Goal: Complete application form: Complete application form

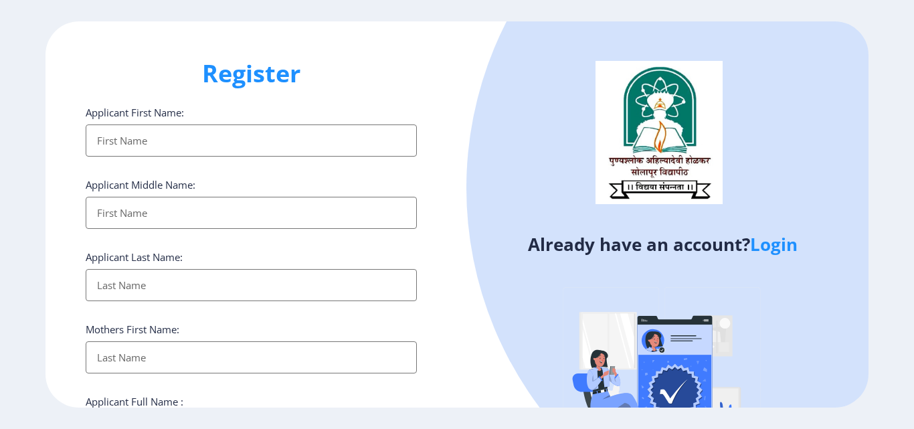
select select
click at [160, 146] on input "Applicant First Name:" at bounding box center [251, 141] width 331 height 32
type input "[PERSON_NAME]"
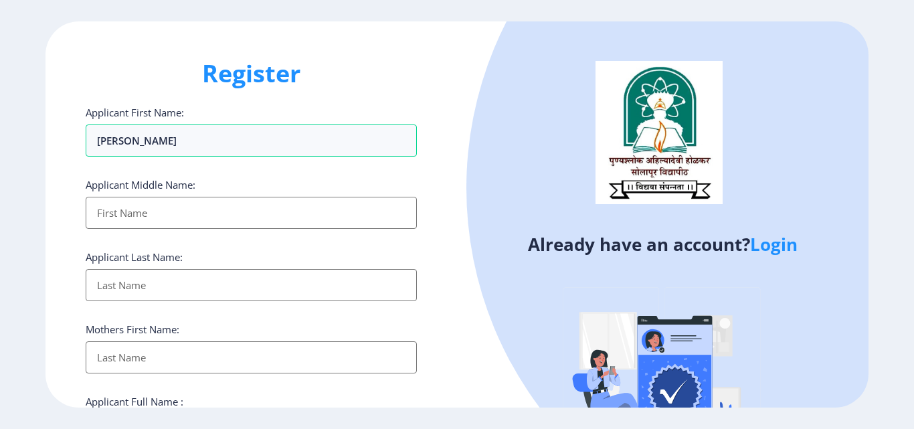
click at [154, 212] on input "Applicant First Name:" at bounding box center [251, 213] width 331 height 32
type input "Ramesh"
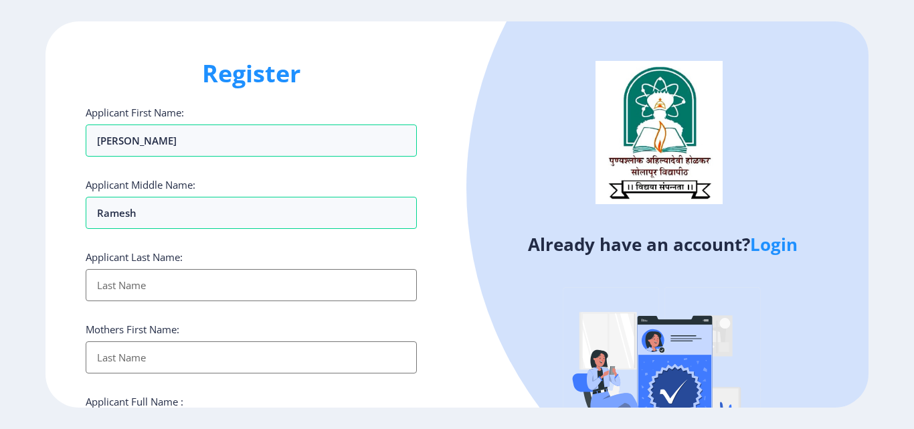
click at [117, 276] on input "Applicant First Name:" at bounding box center [251, 285] width 331 height 32
type input "Raut"
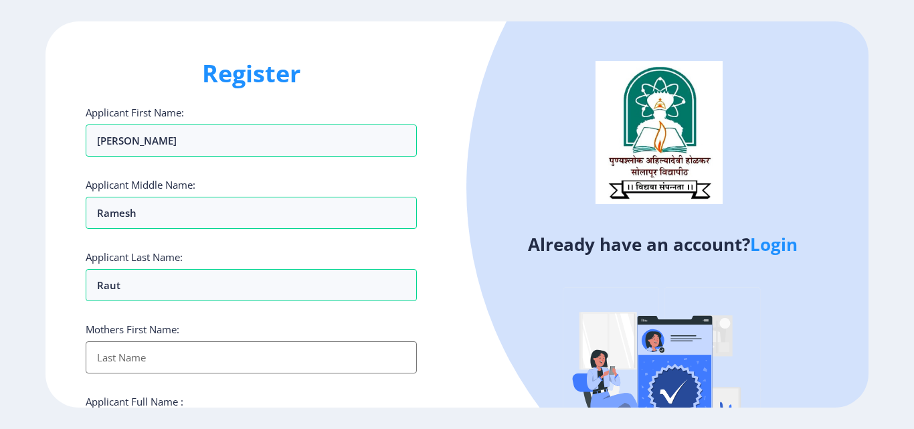
click at [118, 350] on input "Applicant First Name:" at bounding box center [251, 357] width 331 height 32
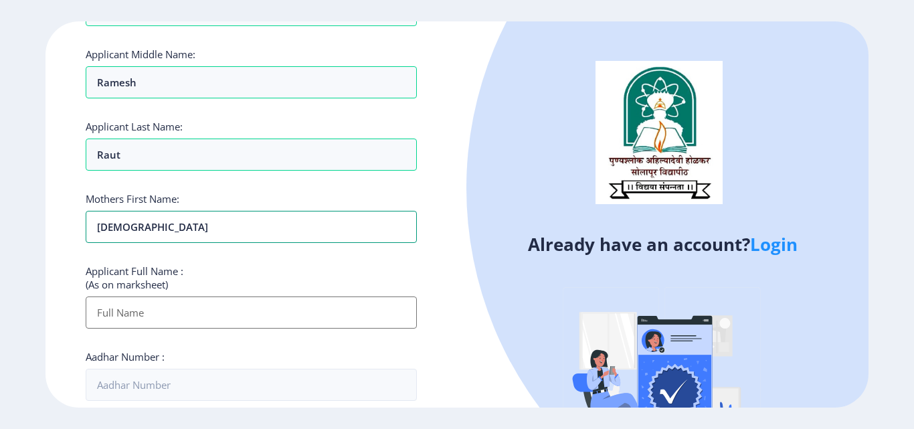
scroll to position [134, 0]
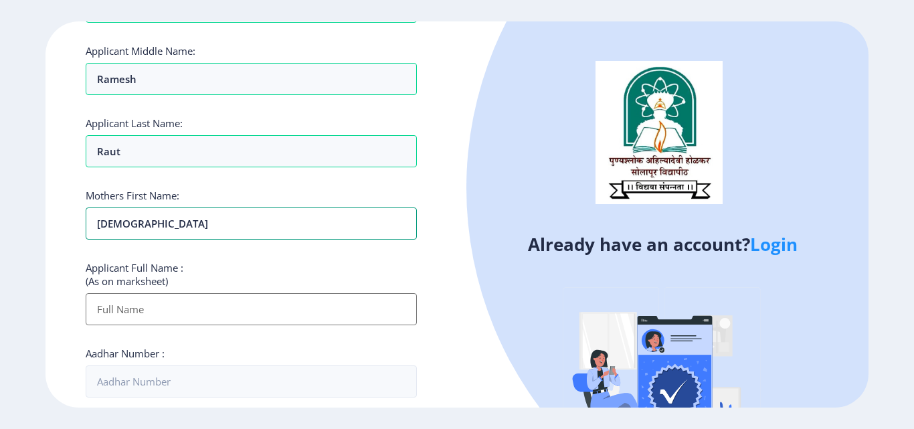
type input "[DEMOGRAPHIC_DATA]"
click at [138, 312] on input "Applicant First Name:" at bounding box center [251, 309] width 331 height 32
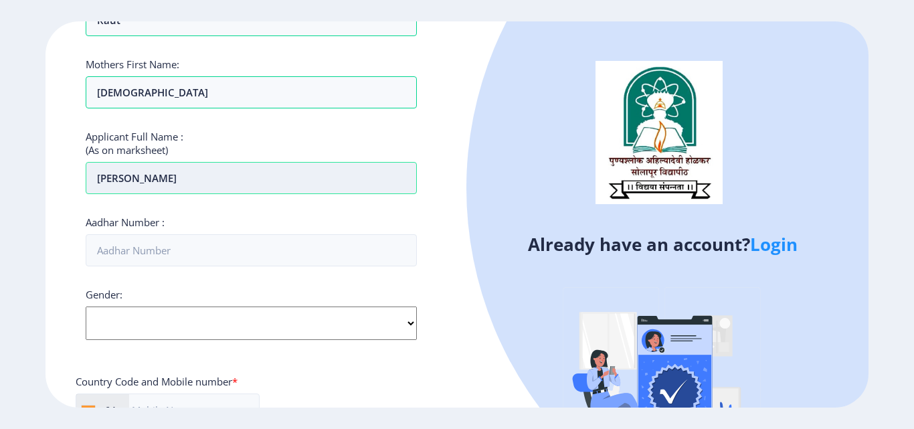
scroll to position [268, 0]
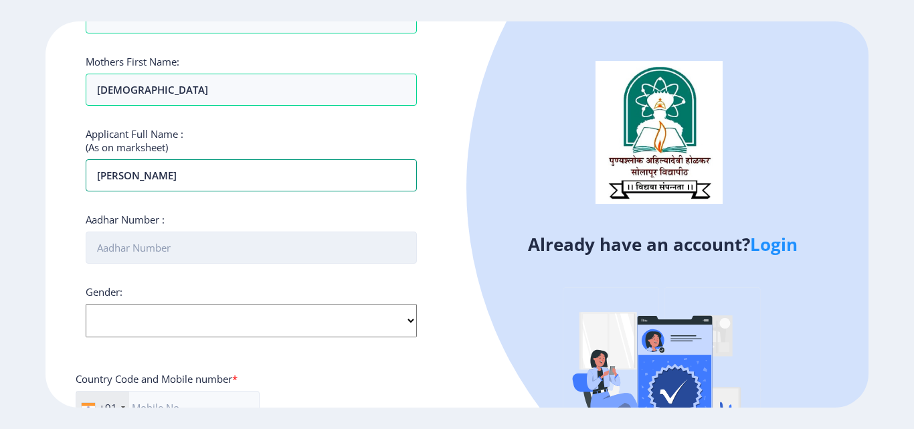
type input "[PERSON_NAME]"
click at [133, 248] on input "Aadhar Number :" at bounding box center [251, 248] width 331 height 32
type input "522167950478"
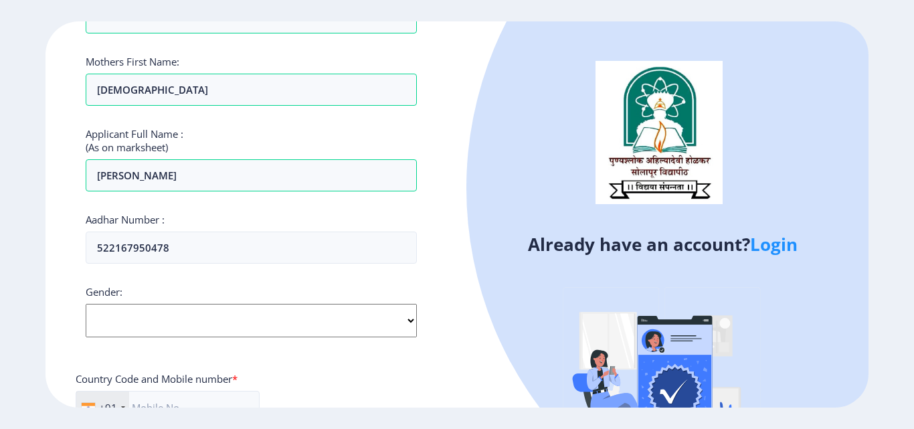
click at [137, 309] on select "Select Gender [DEMOGRAPHIC_DATA] [DEMOGRAPHIC_DATA] Other" at bounding box center [251, 320] width 331 height 33
select select "[DEMOGRAPHIC_DATA]"
click at [86, 304] on select "Select Gender [DEMOGRAPHIC_DATA] [DEMOGRAPHIC_DATA] Other" at bounding box center [251, 320] width 331 height 33
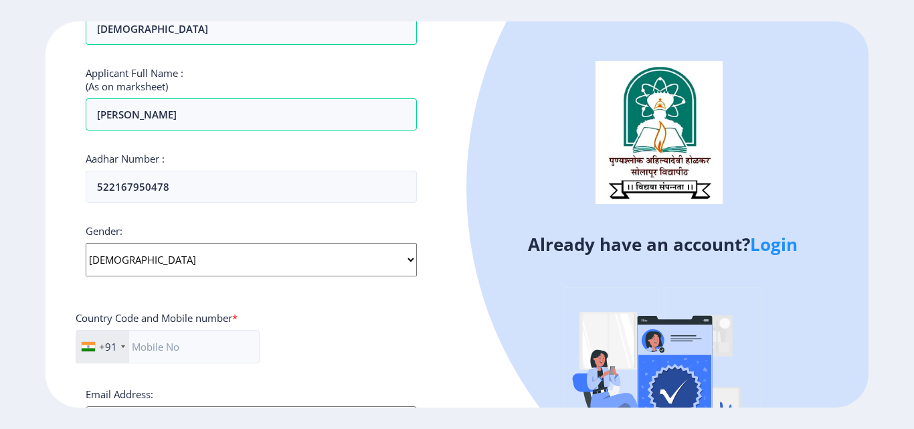
scroll to position [335, 0]
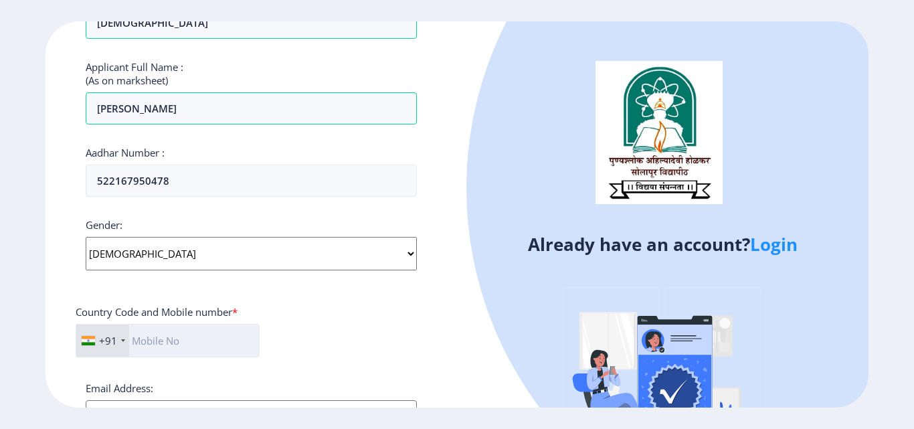
click at [194, 345] on input "text" at bounding box center [168, 340] width 184 height 33
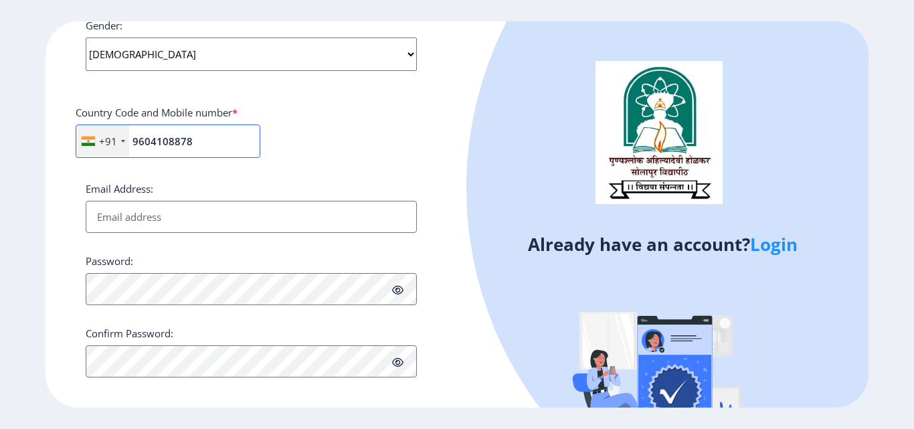
scroll to position [536, 0]
type input "9604108878"
click at [183, 220] on input "Email Address:" at bounding box center [251, 215] width 331 height 32
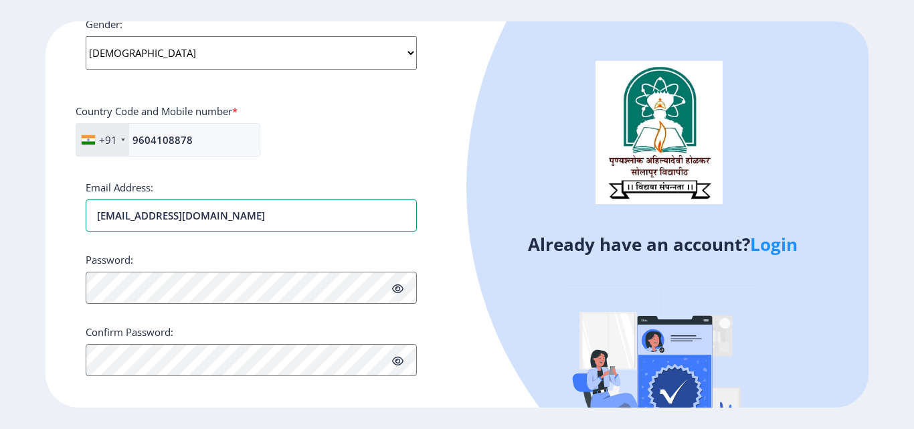
type input "[EMAIL_ADDRESS][DOMAIN_NAME]"
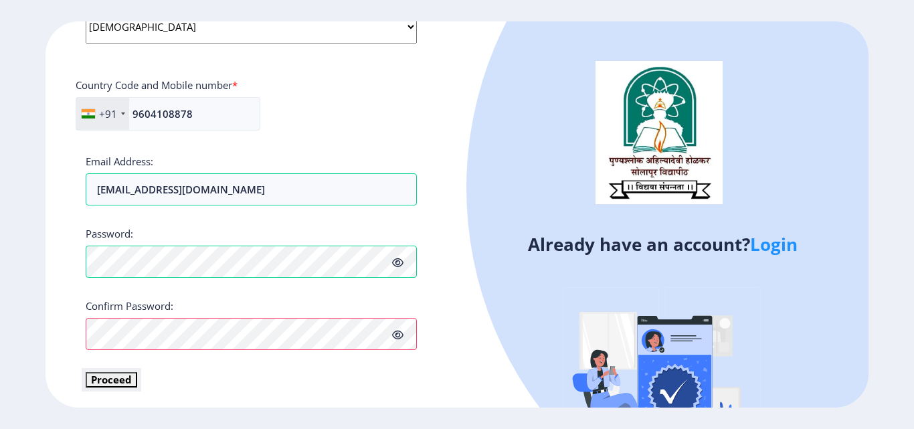
click at [104, 383] on button "Proceed" at bounding box center [112, 379] width 52 height 15
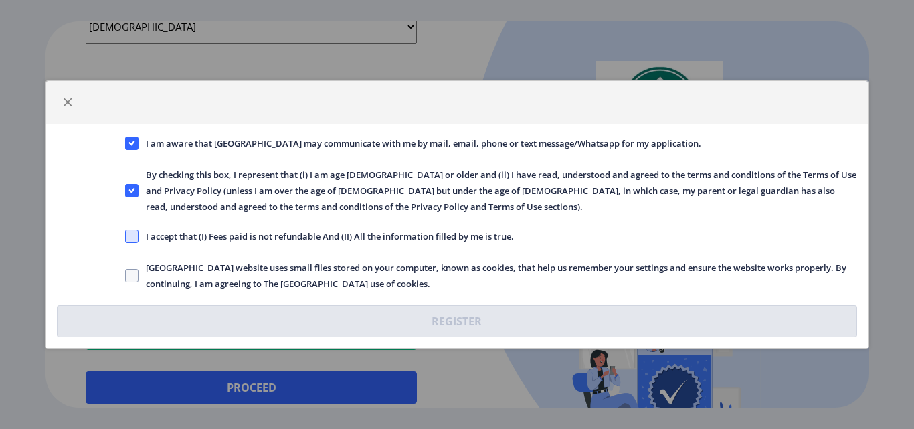
click at [133, 238] on span at bounding box center [131, 236] width 13 height 13
click at [126, 237] on input "I accept that (I) Fees paid is not refundable And (II) All the information fill…" at bounding box center [125, 236] width 1 height 1
checkbox input "true"
click at [129, 276] on span at bounding box center [131, 275] width 13 height 13
click at [126, 276] on input "[GEOGRAPHIC_DATA] website uses small files stored on your computer, known as co…" at bounding box center [125, 276] width 1 height 1
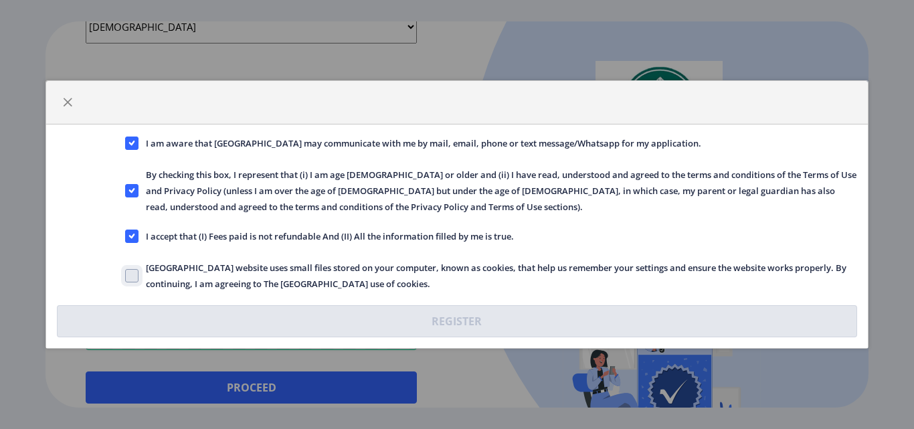
checkbox input "true"
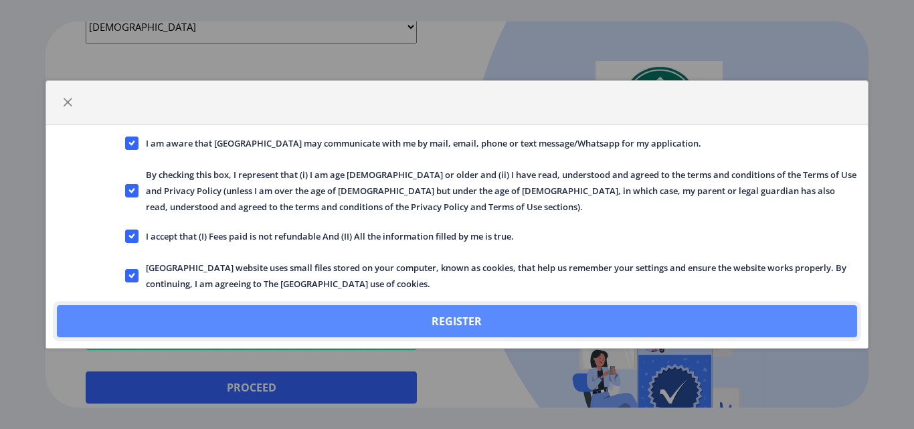
click at [485, 321] on button "Register" at bounding box center [457, 321] width 800 height 32
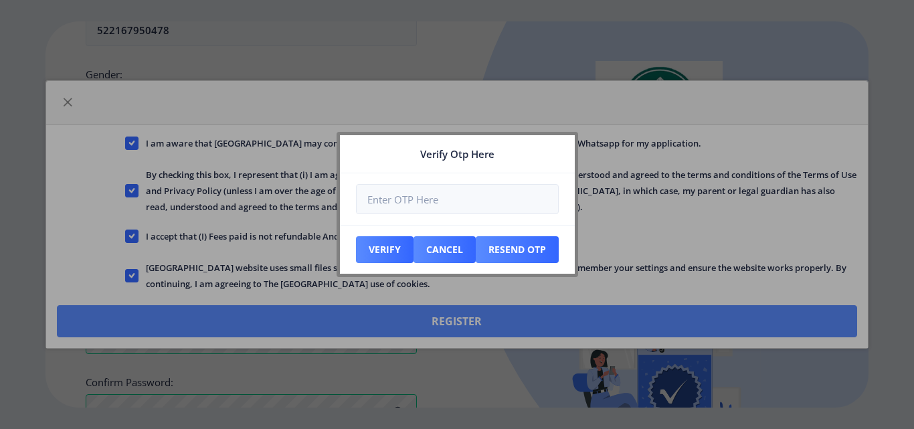
scroll to position [638, 0]
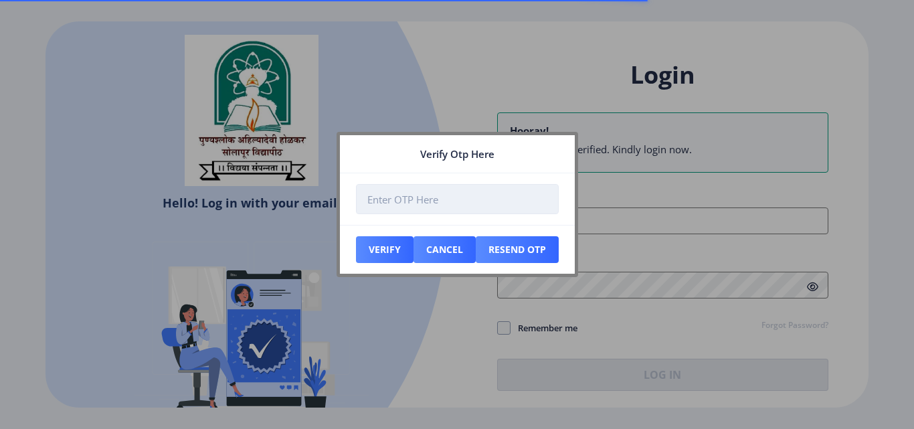
click at [439, 199] on input "number" at bounding box center [457, 199] width 203 height 30
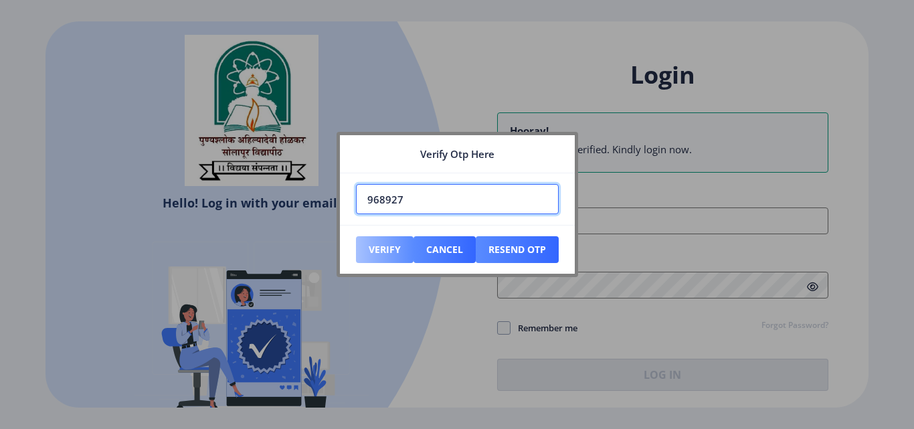
type input "968927"
click at [376, 260] on button "Verify" at bounding box center [385, 249] width 58 height 27
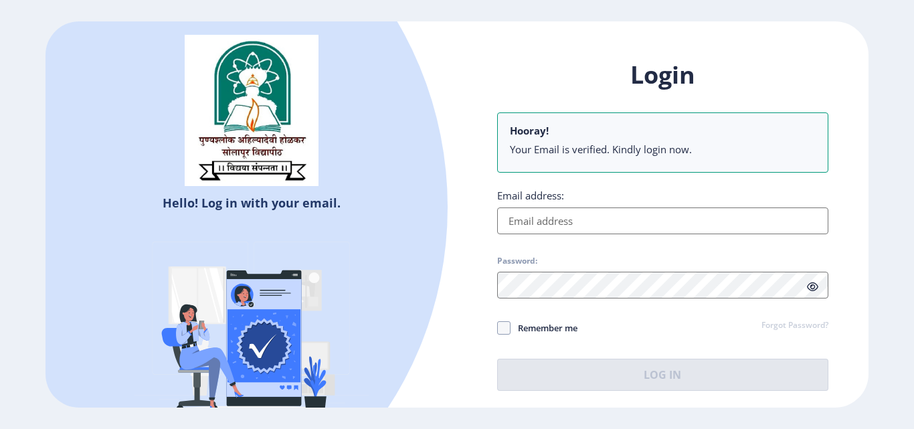
click at [568, 223] on input "Email address:" at bounding box center [662, 221] width 331 height 27
type input "[EMAIL_ADDRESS][DOMAIN_NAME]"
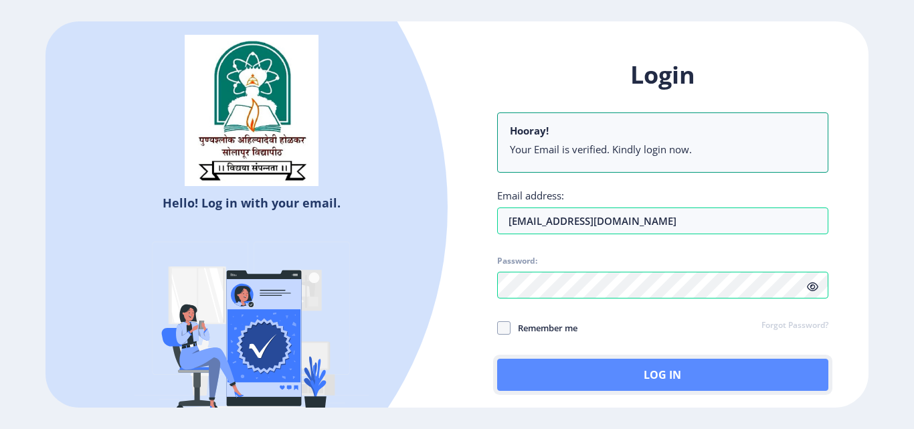
click at [584, 367] on button "Log In" at bounding box center [662, 375] width 331 height 32
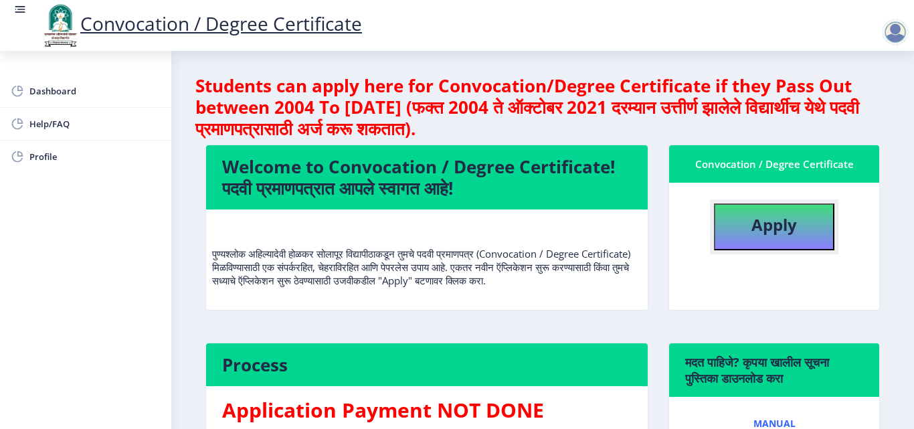
click at [770, 236] on button "Apply" at bounding box center [774, 227] width 120 height 47
select select
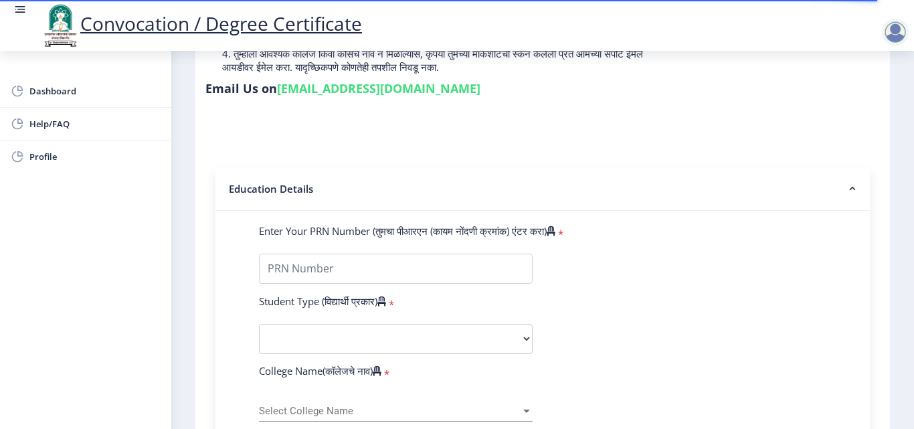
scroll to position [268, 0]
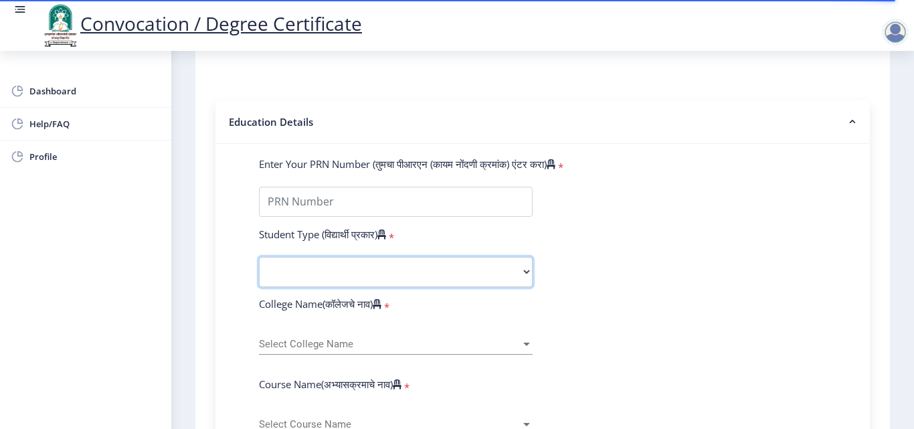
click at [461, 270] on select "Select Student Type Regular External" at bounding box center [396, 272] width 274 height 30
select select "Regular"
click at [259, 257] on select "Select Student Type Regular External" at bounding box center [396, 272] width 274 height 30
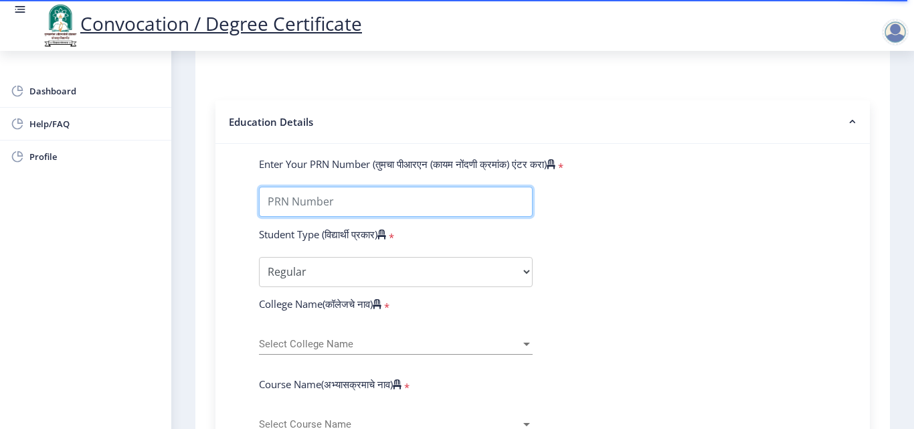
click at [418, 207] on input "Enter Your PRN Number (तुमचा पीआरएन (कायम नोंदणी क्रमांक) एंटर करा)" at bounding box center [396, 202] width 274 height 30
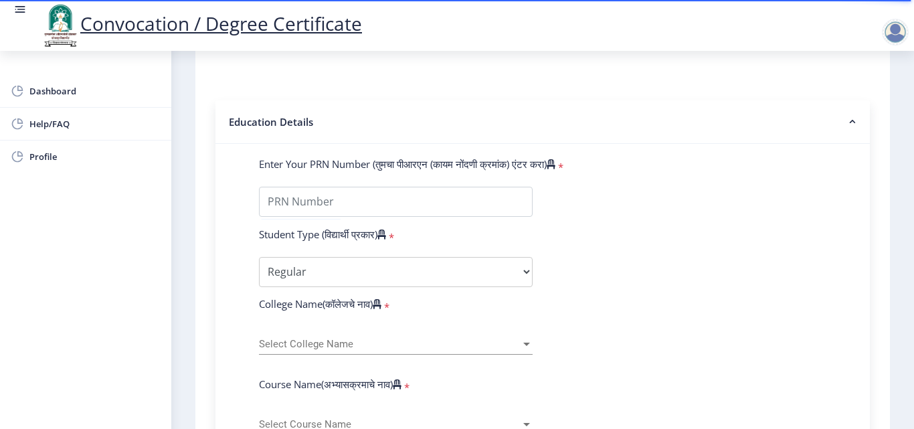
click at [521, 340] on div at bounding box center [527, 344] width 12 height 11
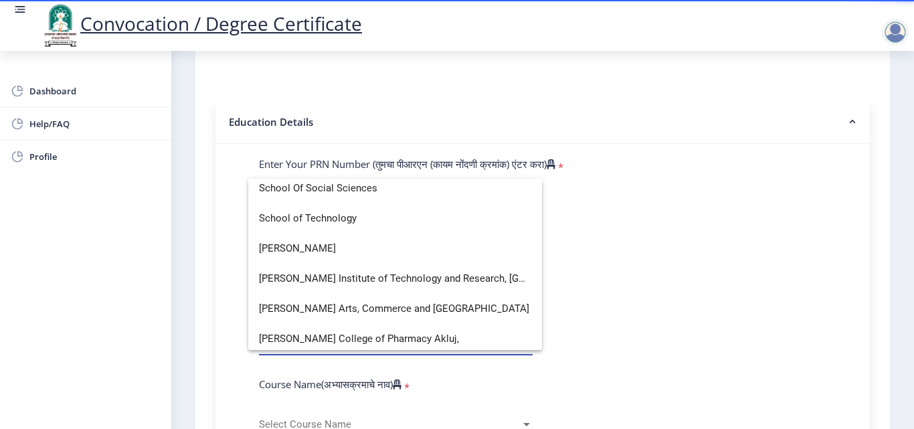
scroll to position [3079, 0]
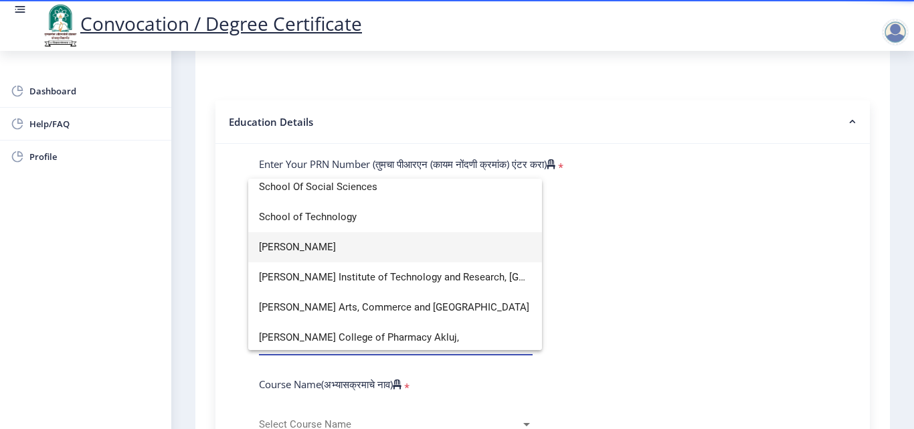
click at [459, 252] on span "[PERSON_NAME]" at bounding box center [395, 247] width 272 height 30
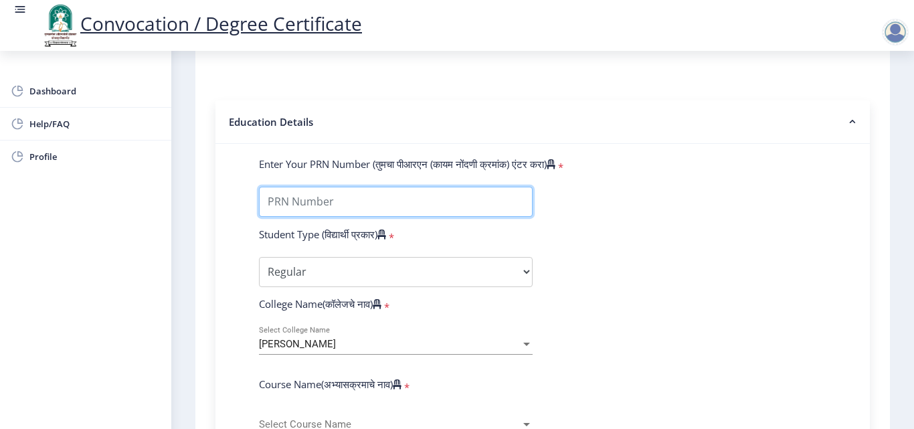
click at [452, 208] on input "Enter Your PRN Number (तुमचा पीआरएन (कायम नोंदणी क्रमांक) एंटर करा)" at bounding box center [396, 202] width 274 height 30
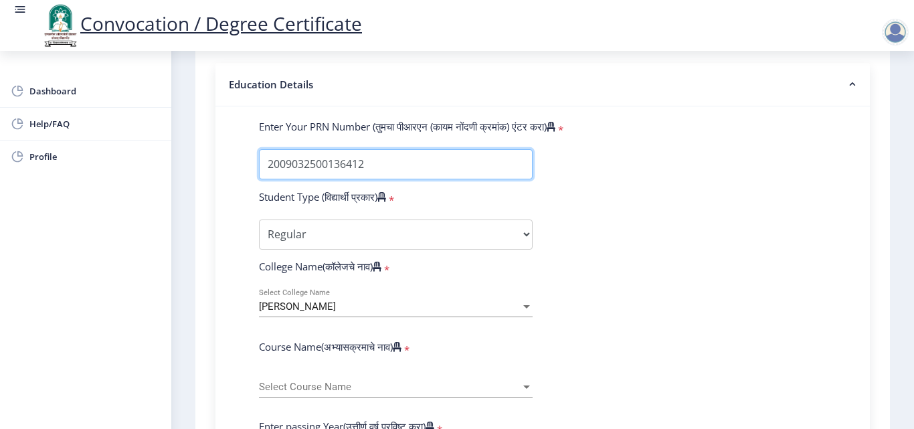
scroll to position [335, 0]
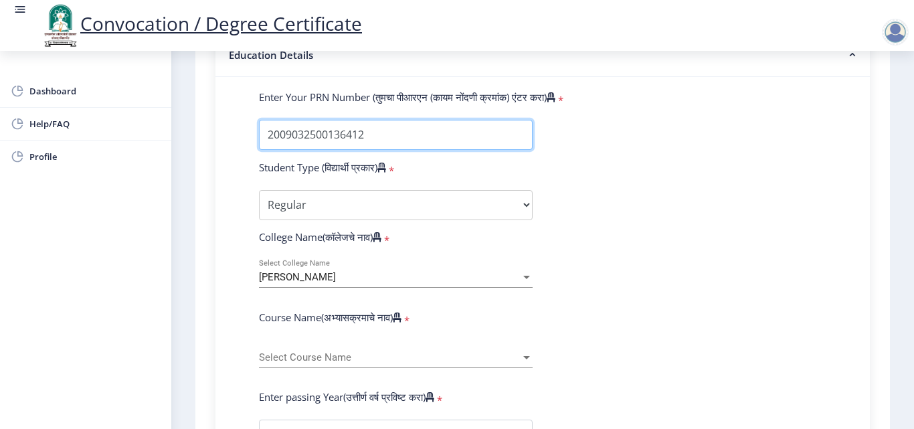
type input "2009032500136412"
click at [359, 359] on span "Select Course Name" at bounding box center [390, 357] width 262 height 11
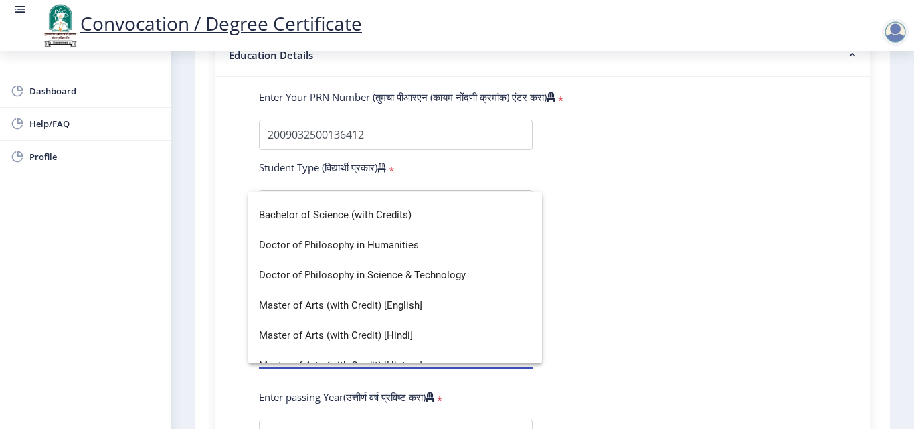
scroll to position [50, 0]
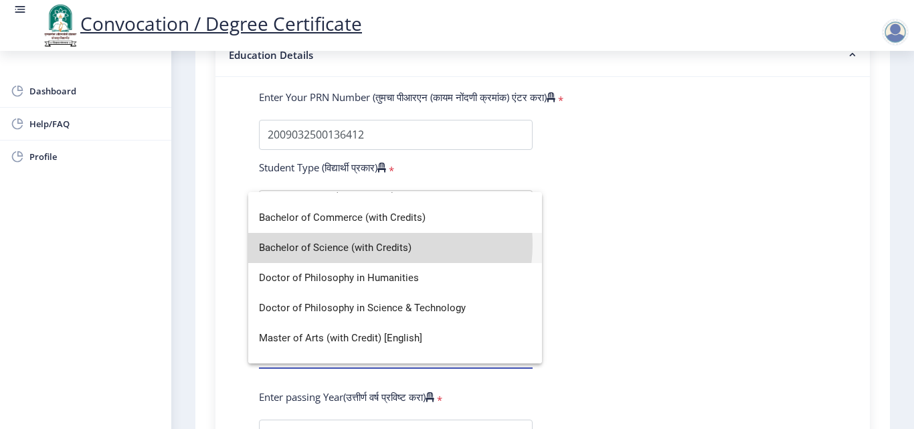
click at [376, 244] on span "Bachelor of Science (with Credits)" at bounding box center [395, 248] width 272 height 30
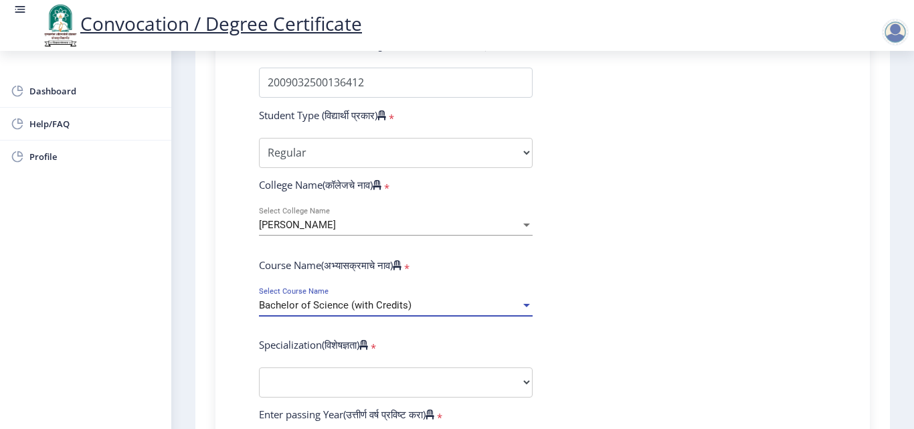
scroll to position [469, 0]
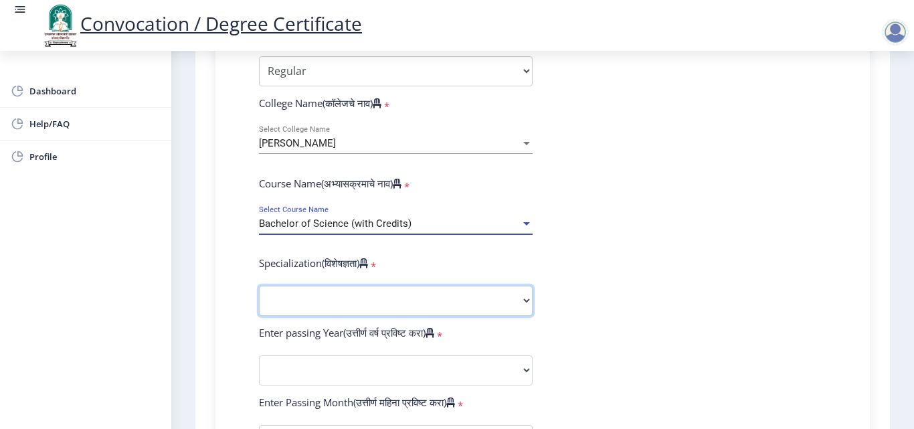
click at [430, 295] on select "Specialization Botany Chemistry Computer Science Electronics Geology Mathematic…" at bounding box center [396, 301] width 274 height 30
select select "Chemistry"
click at [259, 286] on select "Specialization Botany Chemistry Computer Science Electronics Geology Mathematic…" at bounding box center [396, 301] width 274 height 30
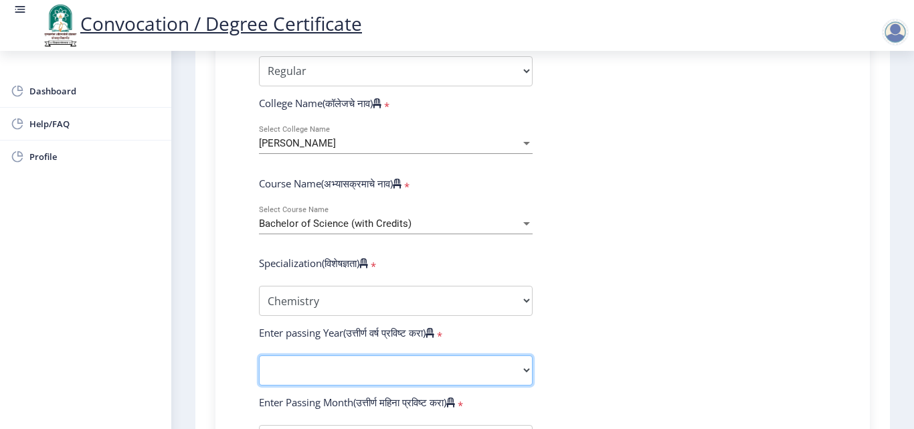
click at [523, 370] on select "2025 2024 2023 2022 2021 2020 2019 2018 2017 2016 2015 2014 2013 2012 2011 2010…" at bounding box center [396, 370] width 274 height 30
select select "2012"
click at [259, 355] on select "2025 2024 2023 2022 2021 2020 2019 2018 2017 2016 2015 2014 2013 2012 2011 2010…" at bounding box center [396, 370] width 274 height 30
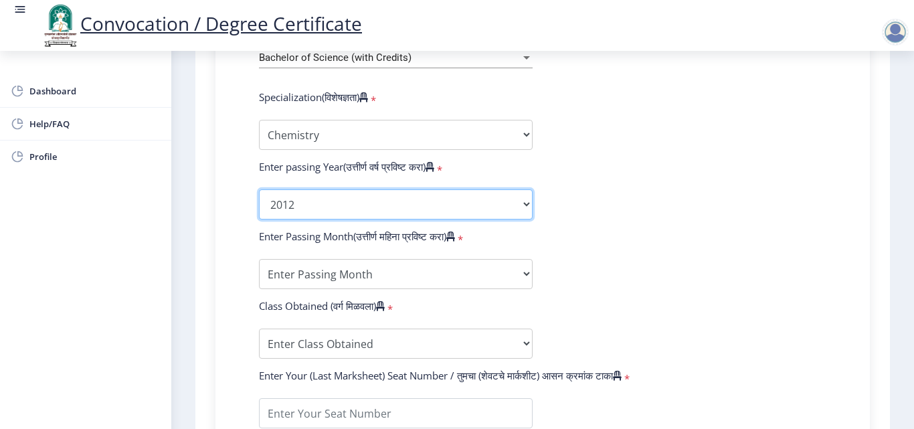
scroll to position [669, 0]
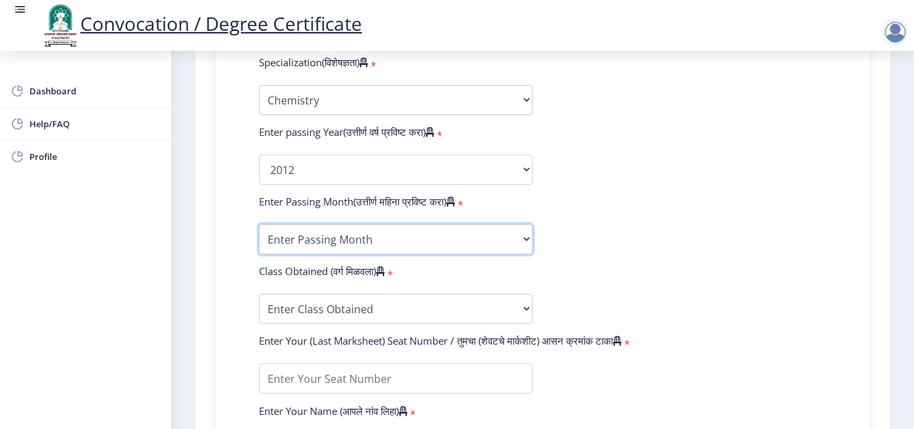
click at [502, 235] on select "Enter Passing Month March April May October November December" at bounding box center [396, 239] width 274 height 30
click at [259, 224] on select "Enter Passing Month March April May October November December" at bounding box center [396, 239] width 274 height 30
click at [430, 236] on select "Enter Passing Month March April May October November December" at bounding box center [396, 239] width 274 height 30
select select "May"
click at [259, 224] on select "Enter Passing Month March April May October November December" at bounding box center [396, 239] width 274 height 30
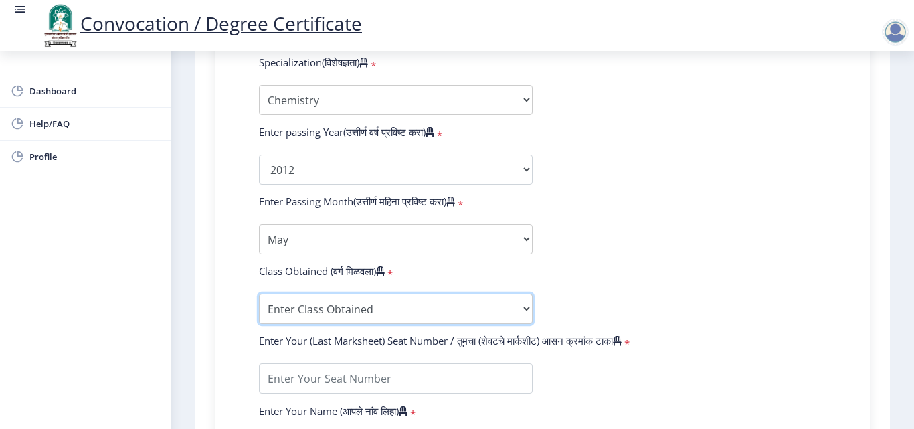
click at [417, 311] on select "Enter Class Obtained FIRST CLASS WITH DISTINCTION FIRST CLASS HIGHER SECOND CLA…" at bounding box center [396, 309] width 274 height 30
select select "HIGHER SECOND CLASS"
click at [259, 294] on select "Enter Class Obtained FIRST CLASS WITH DISTINCTION FIRST CLASS HIGHER SECOND CLA…" at bounding box center [396, 309] width 274 height 30
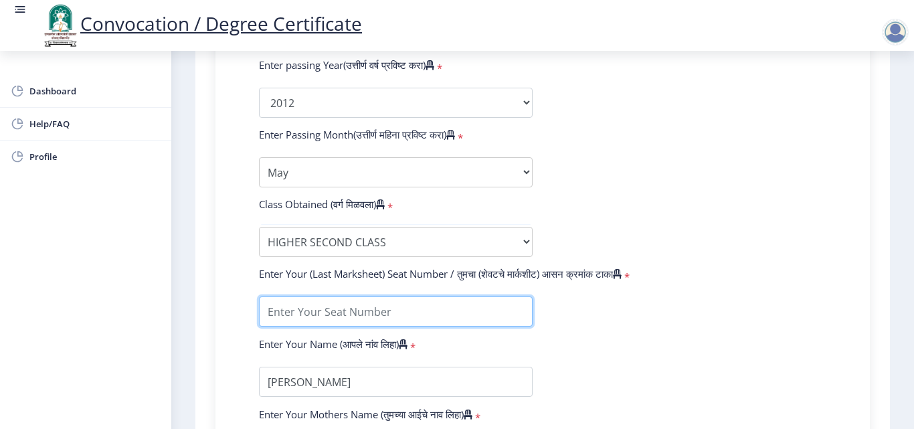
click at [477, 315] on input "textarea" at bounding box center [396, 312] width 274 height 30
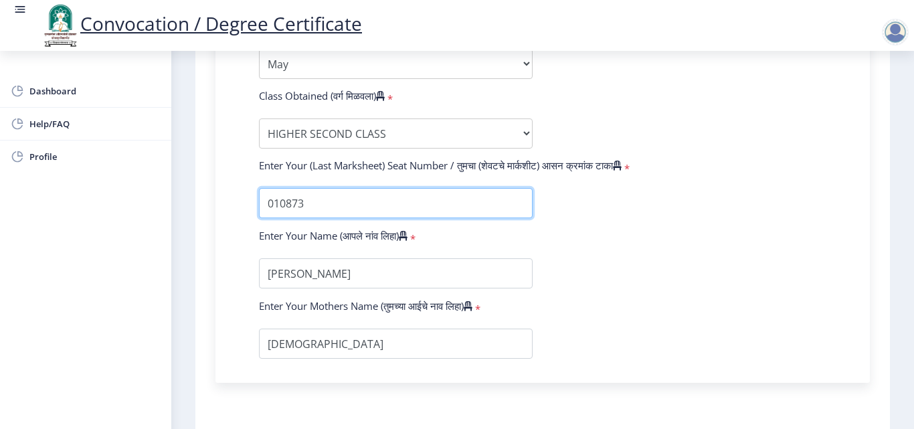
scroll to position [947, 0]
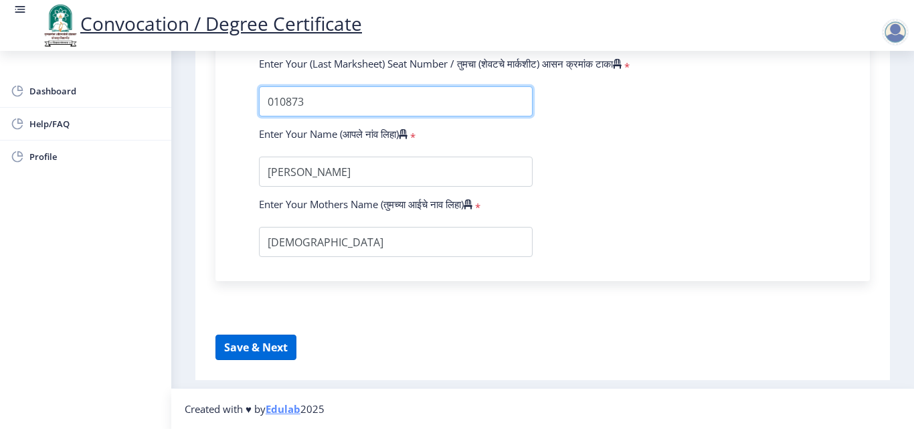
type input "010873"
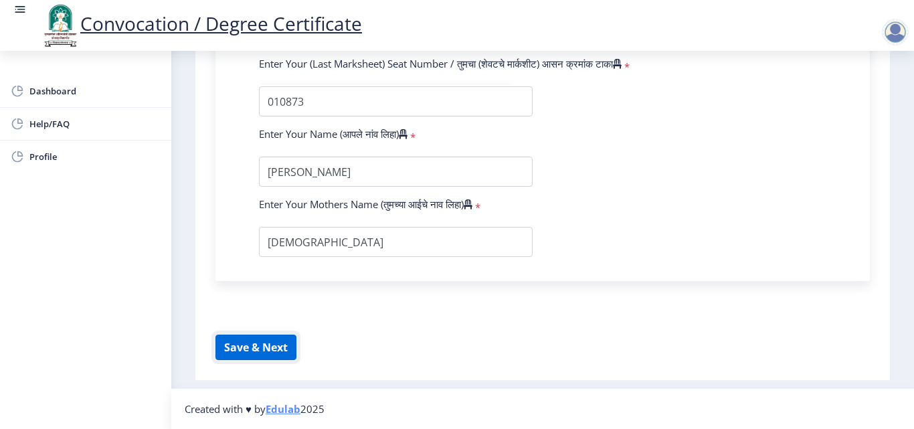
click at [277, 347] on button "Save & Next" at bounding box center [256, 347] width 81 height 25
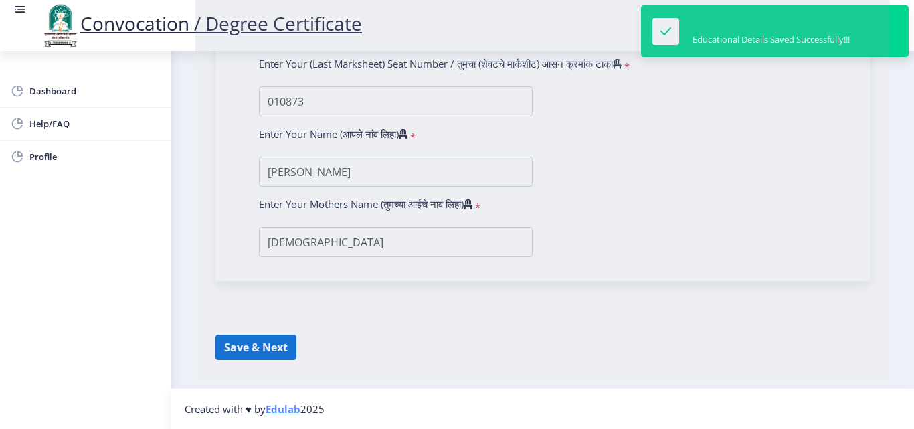
select select
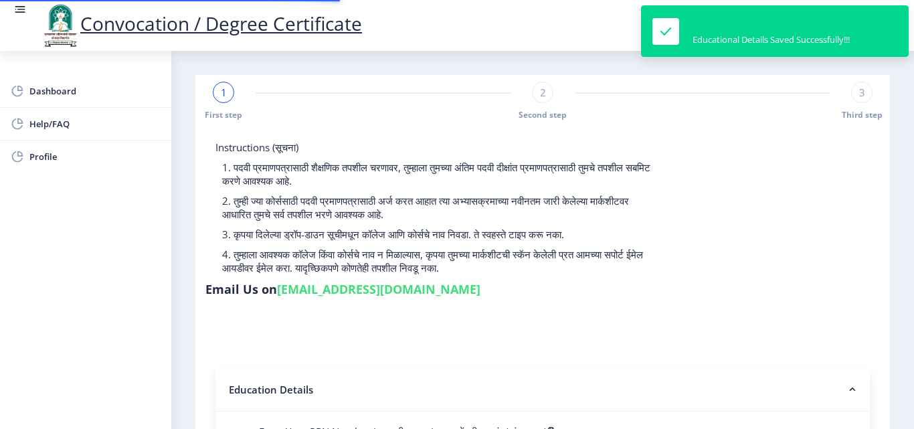
type input "2009032500136412"
select select "Regular"
select select "2012"
select select "May"
select select "HIGHER SECOND CLASS"
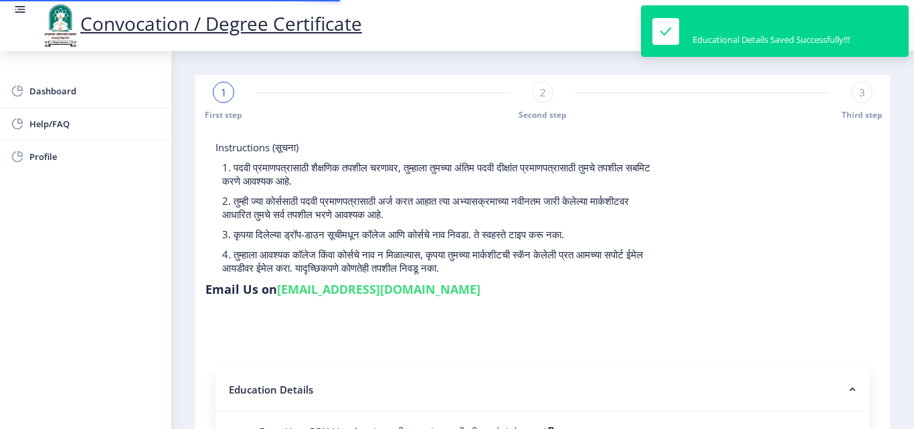
type input "010873"
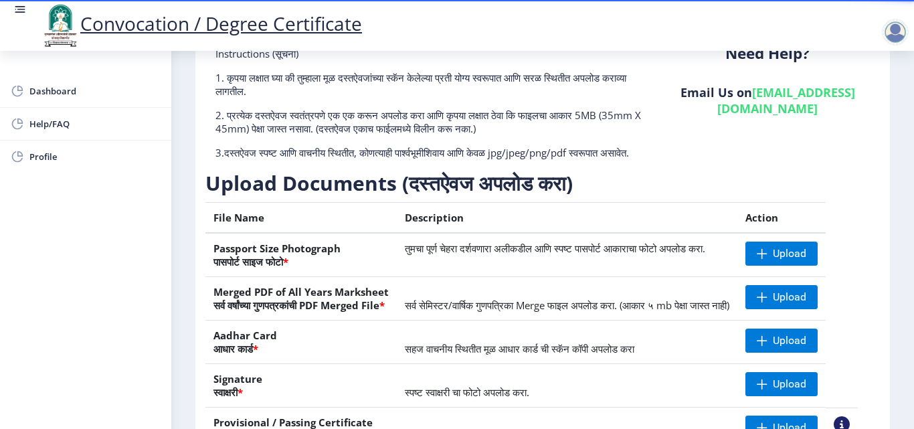
scroll to position [134, 0]
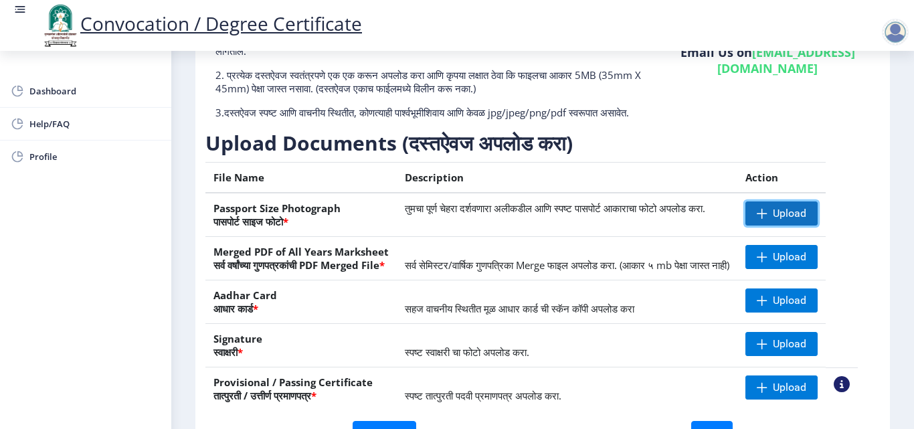
click at [805, 220] on span "Upload" at bounding box center [789, 213] width 33 height 13
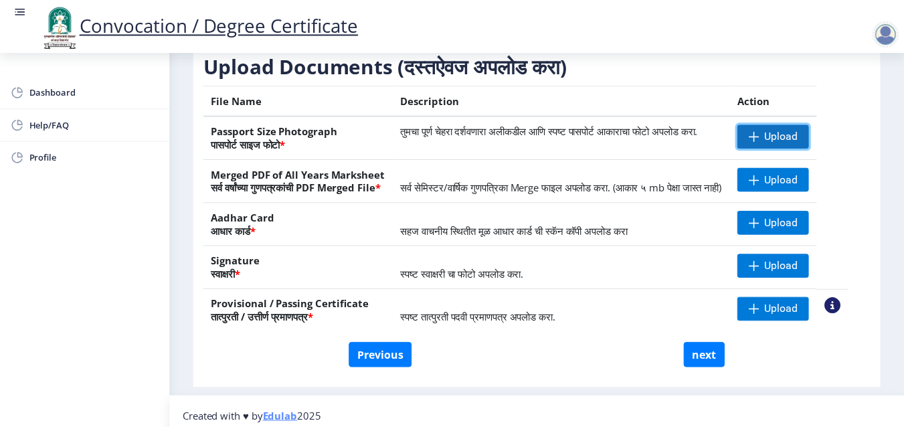
scroll to position [180, 0]
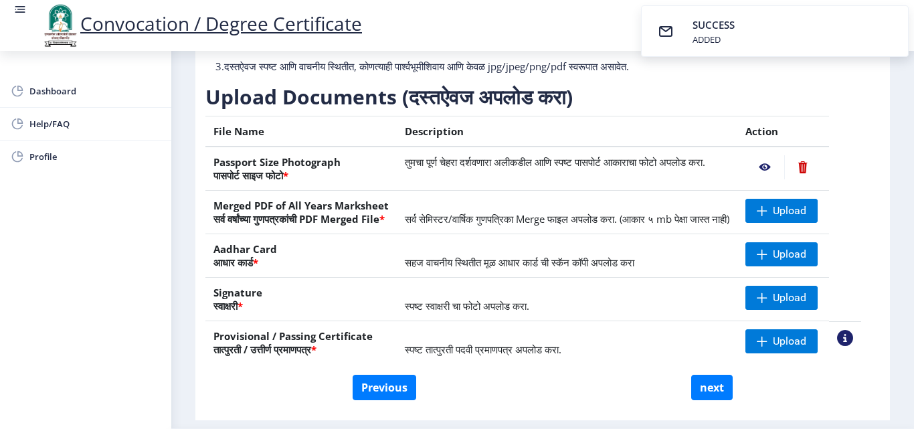
click at [813, 179] on nb-action at bounding box center [803, 167] width 37 height 24
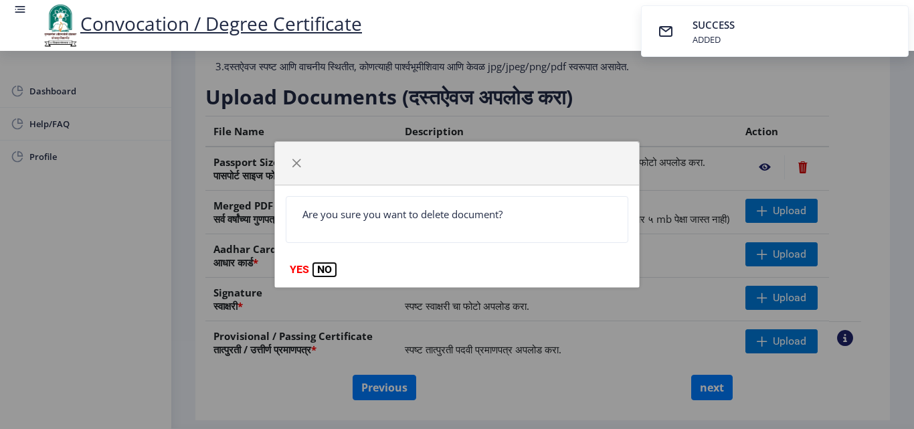
click at [331, 267] on button "NO" at bounding box center [324, 269] width 23 height 13
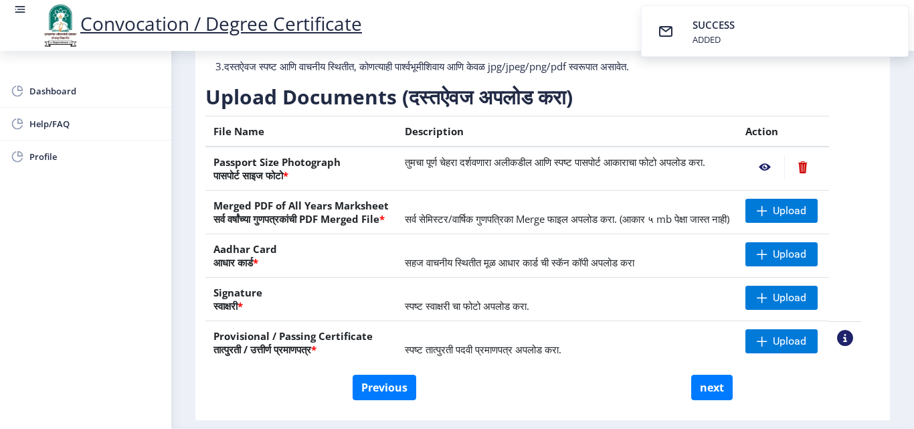
click at [777, 179] on nb-action at bounding box center [765, 167] width 39 height 24
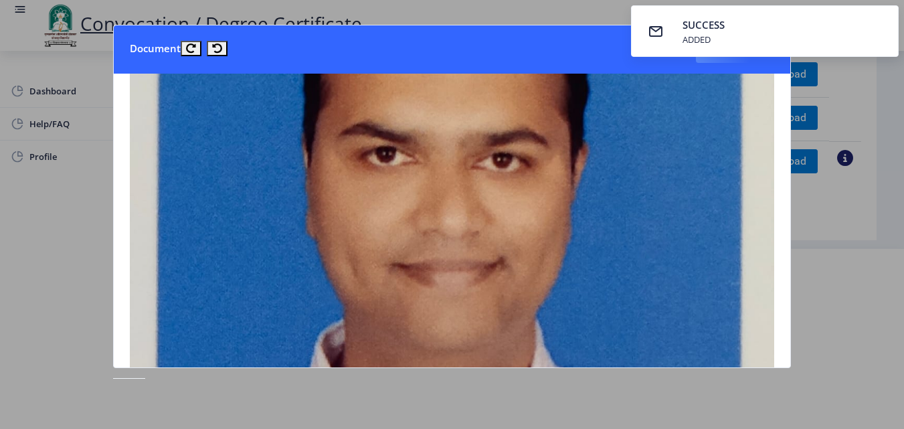
scroll to position [0, 0]
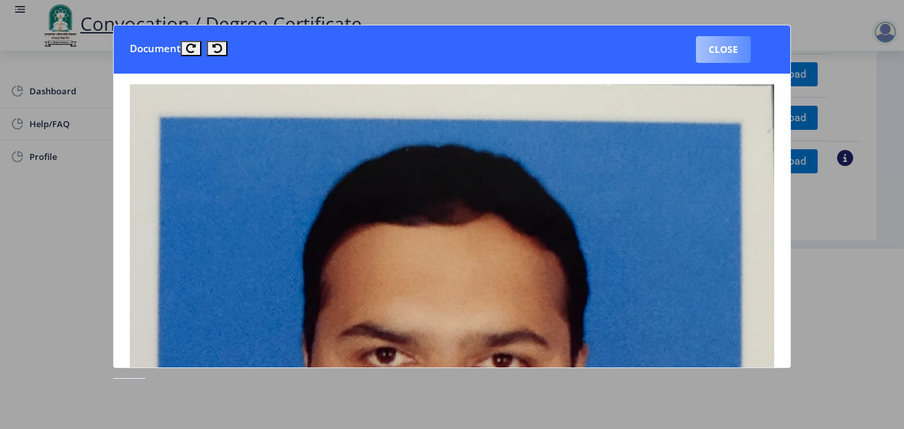
click at [704, 50] on button "Close" at bounding box center [723, 49] width 55 height 27
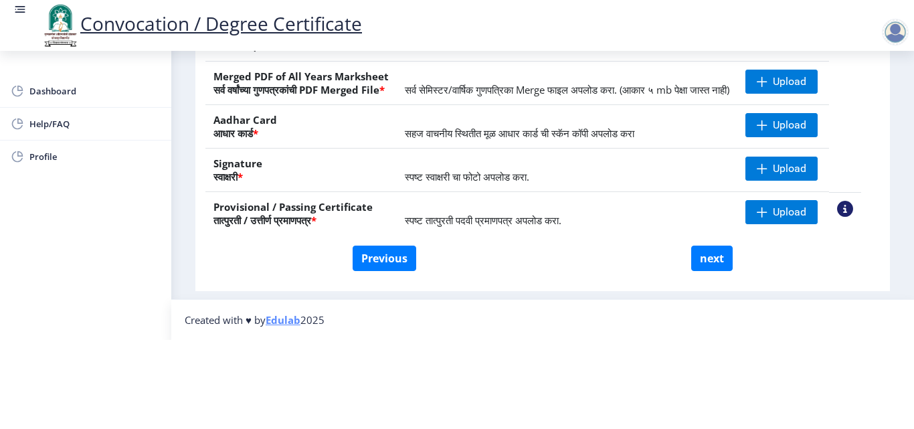
scroll to position [247, 0]
click at [894, 29] on div at bounding box center [895, 32] width 27 height 27
click at [870, 102] on span "Log out" at bounding box center [861, 104] width 86 height 16
